Goal: Task Accomplishment & Management: Complete application form

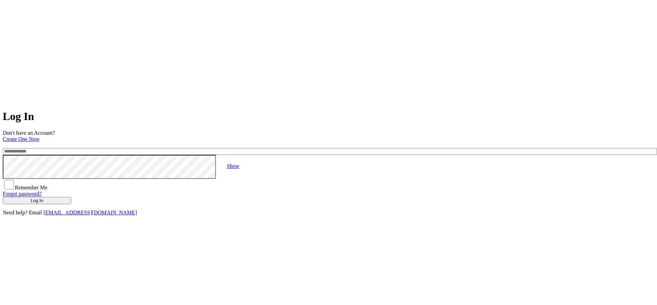
click at [269, 148] on input "email" at bounding box center [330, 151] width 654 height 7
type input "**********"
click at [40, 136] on link "Create One Now" at bounding box center [21, 139] width 37 height 6
